Goal: Information Seeking & Learning: Learn about a topic

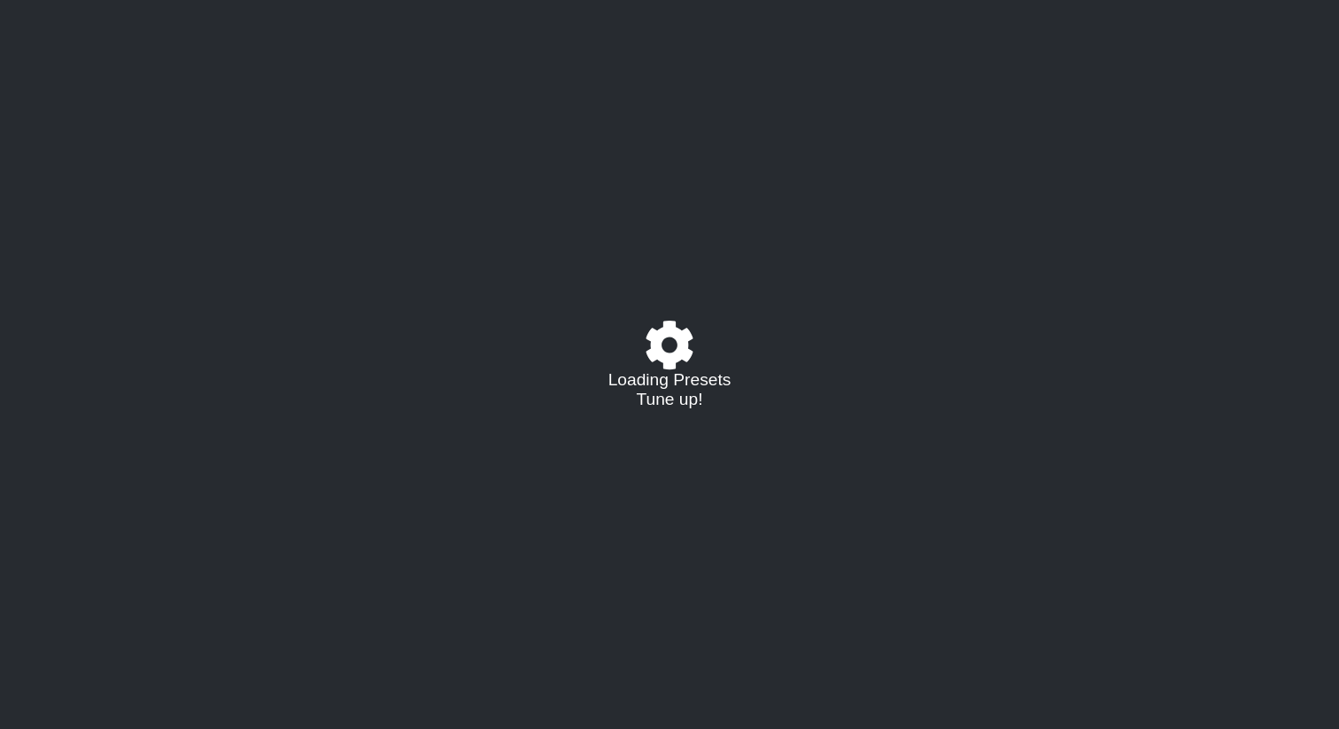
select select "/022512297046"
select select "/022340117624"
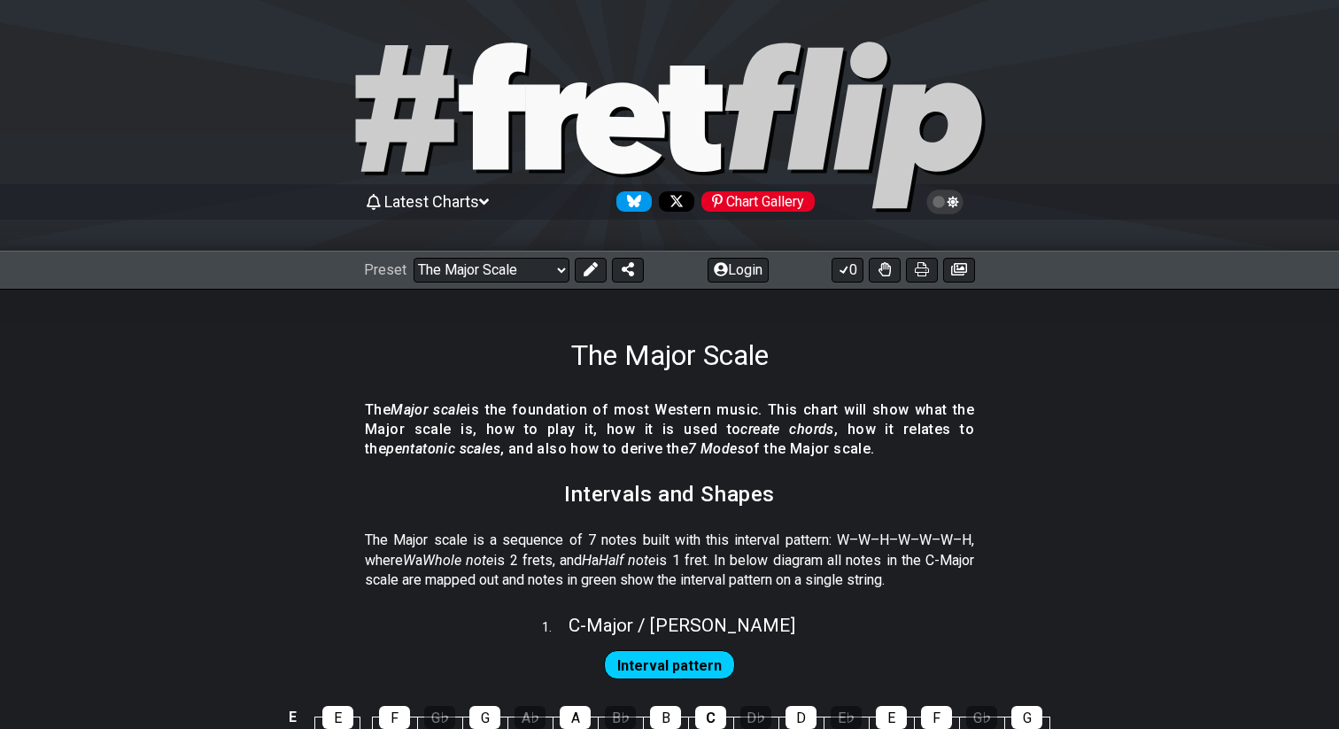
select select "/022512297046"
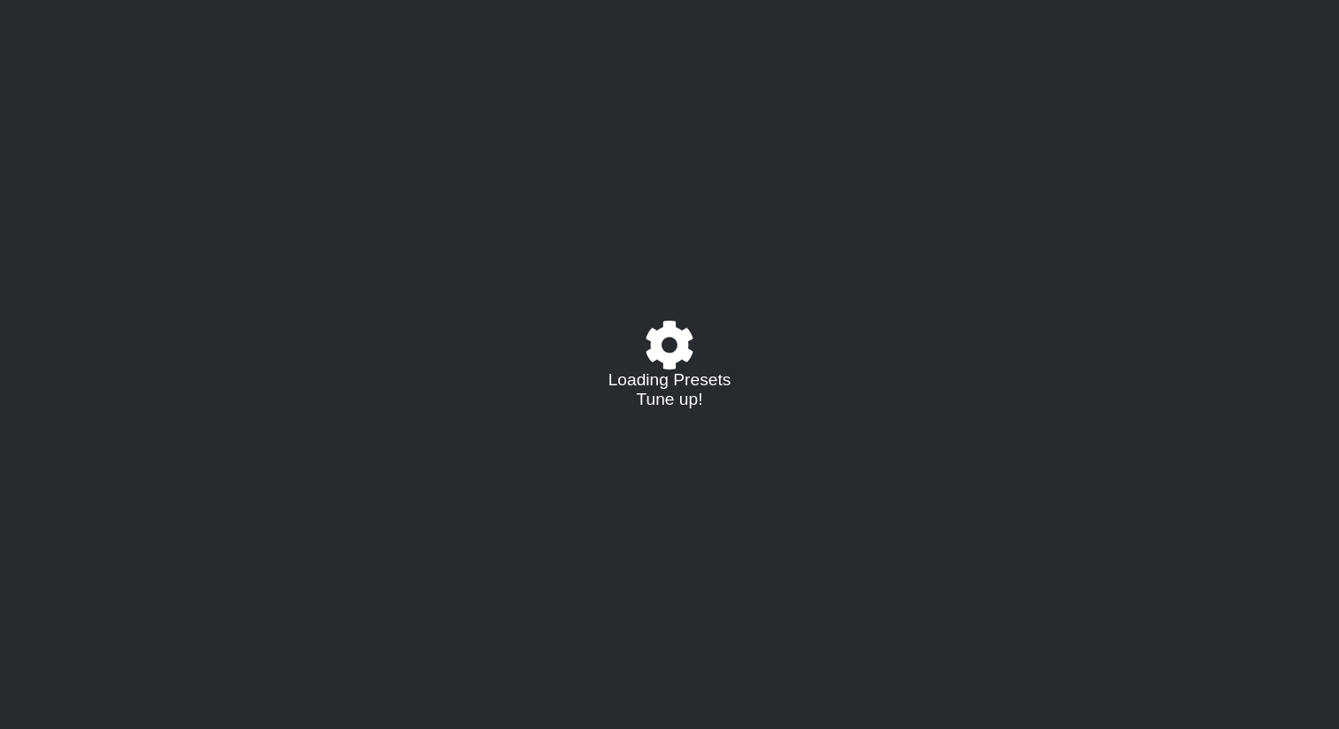
select select "/023602493829"
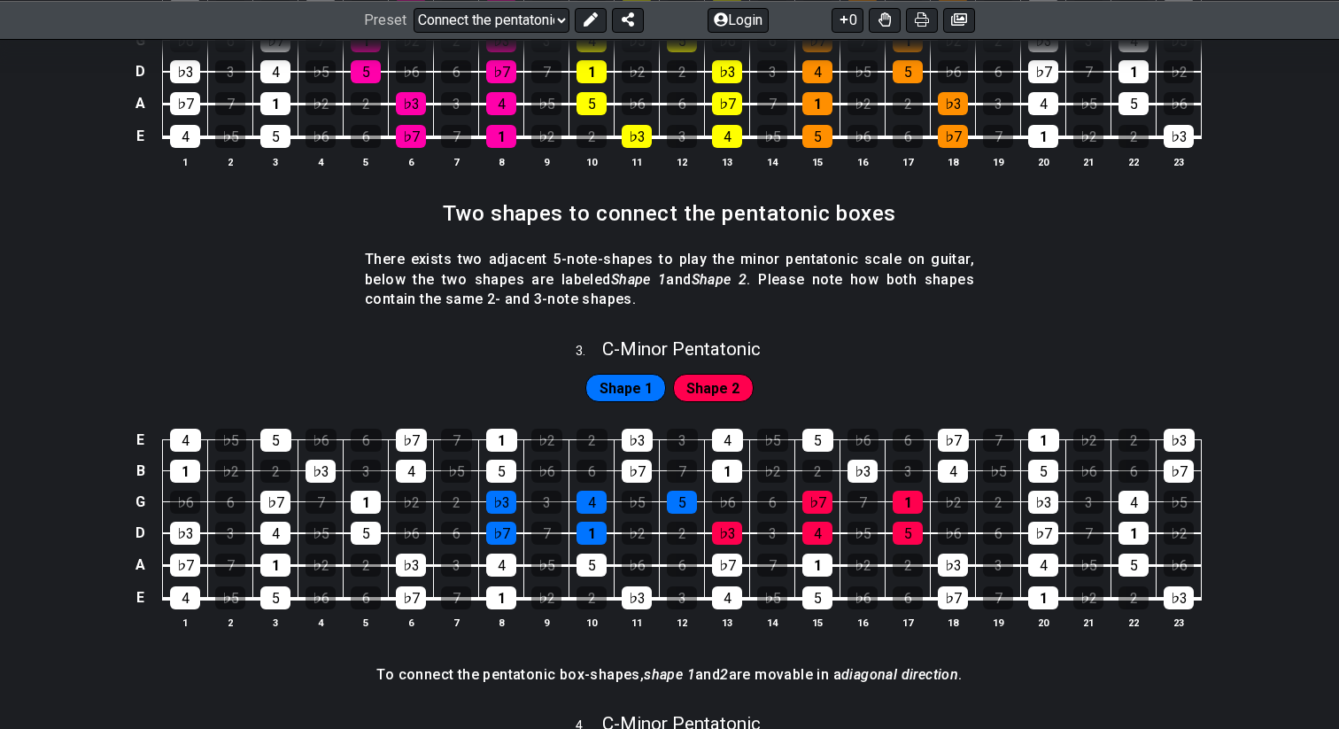
scroll to position [966, 0]
